Goal: Task Accomplishment & Management: Manage account settings

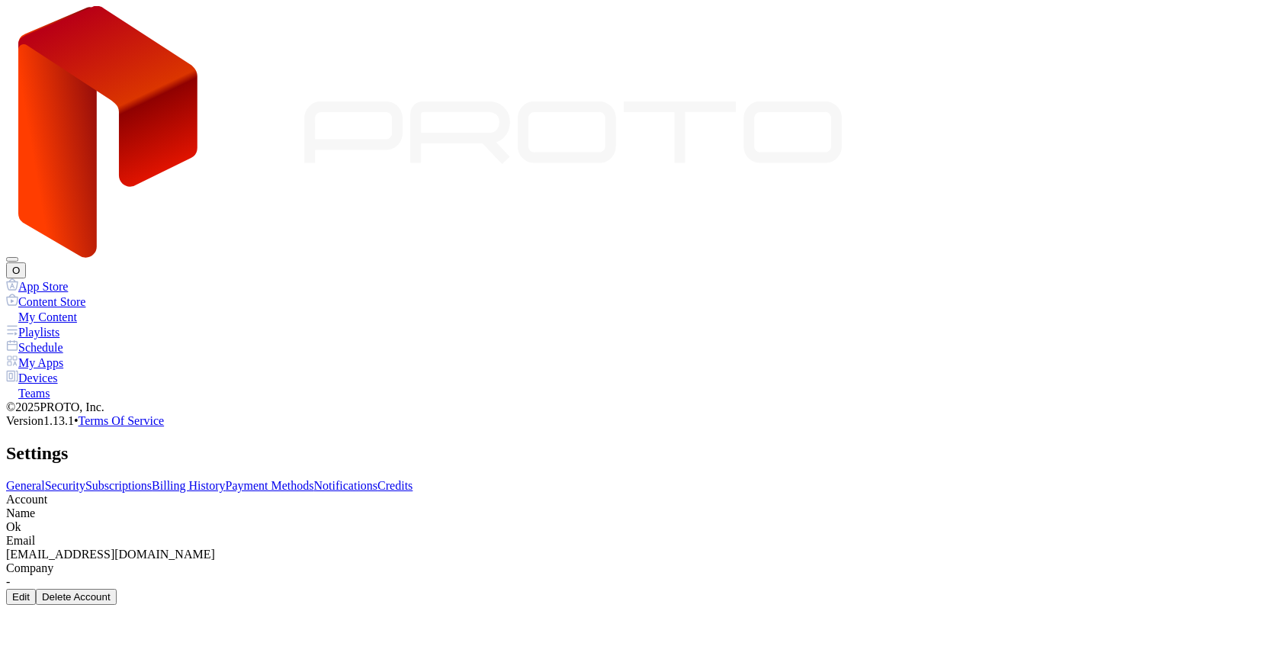
click at [314, 479] on link "Payment Methods" at bounding box center [270, 485] width 88 height 13
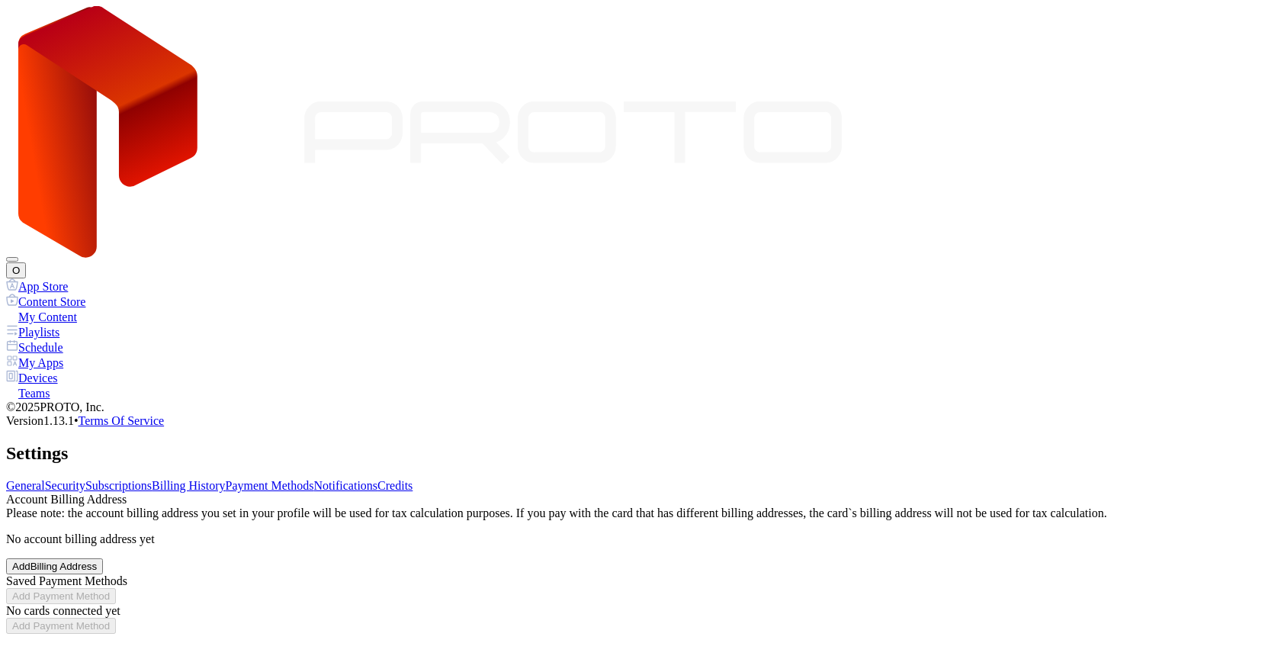
click at [378, 479] on link "Notifications" at bounding box center [346, 485] width 64 height 13
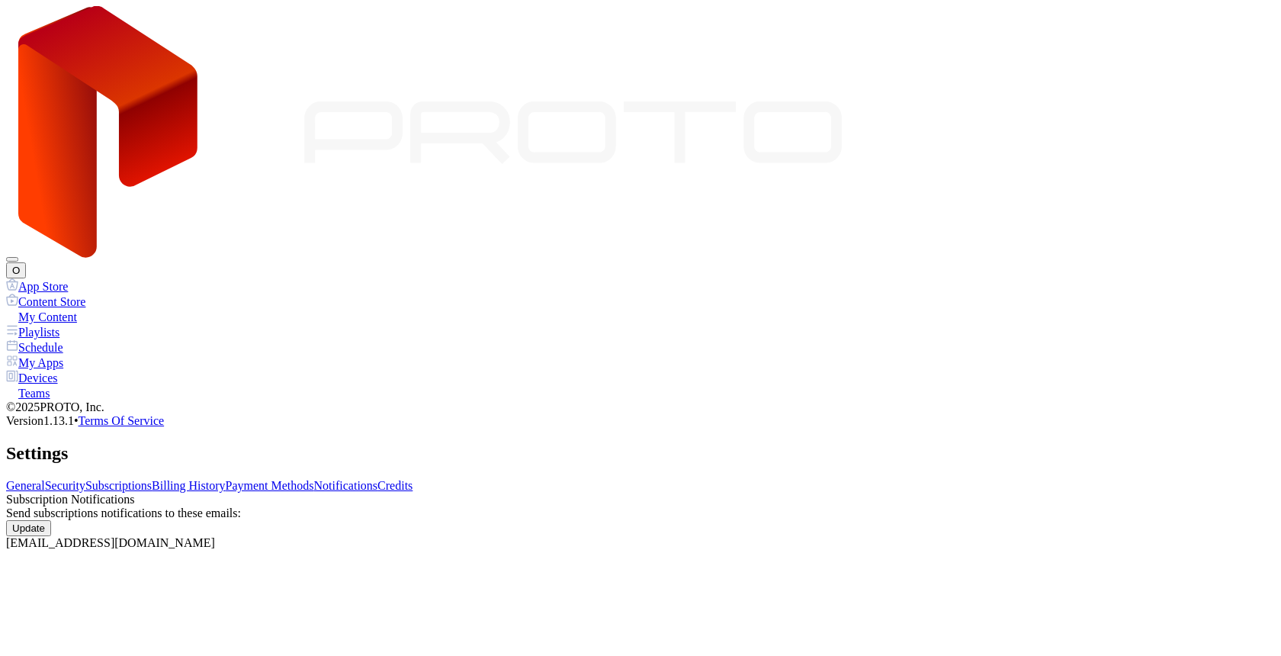
click at [225, 479] on link "Billing History" at bounding box center [188, 485] width 73 height 13
click at [152, 479] on link "Subscriptions" at bounding box center [118, 485] width 66 height 13
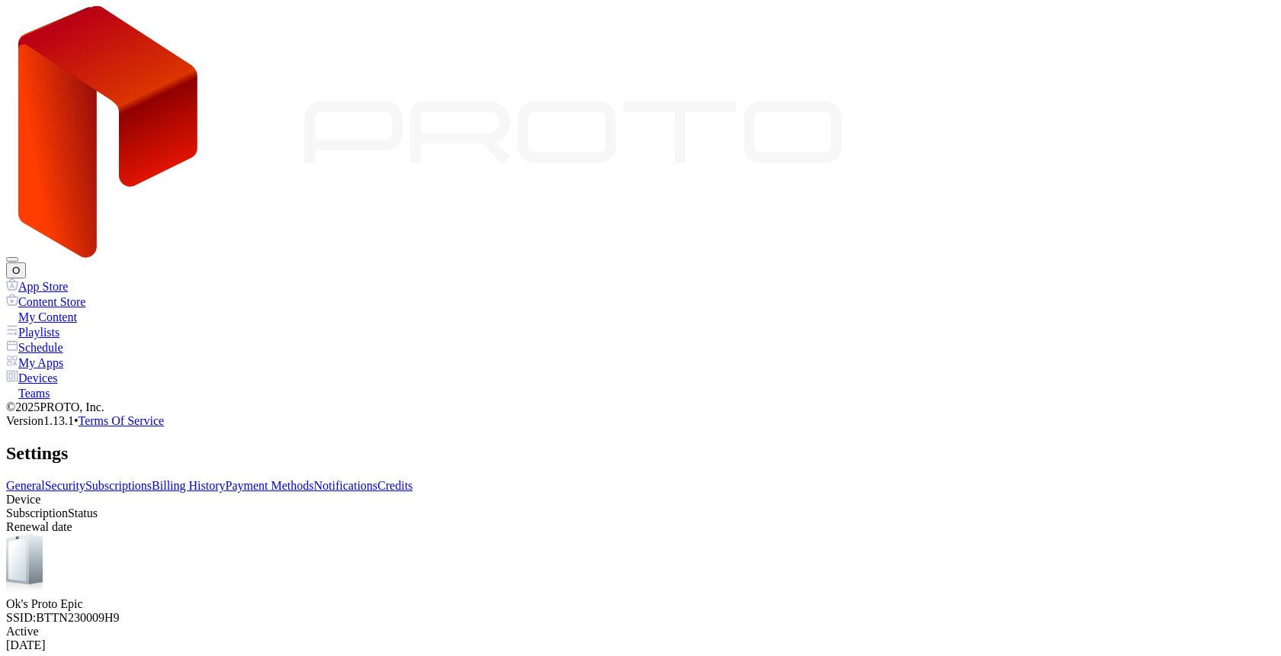
click at [800, 479] on div "General Security Subscriptions Billing History Payment Methods Notifications Cr…" at bounding box center [640, 486] width 1269 height 14
click at [412, 479] on link "Credits" at bounding box center [394, 485] width 35 height 13
